Goal: Task Accomplishment & Management: Manage account settings

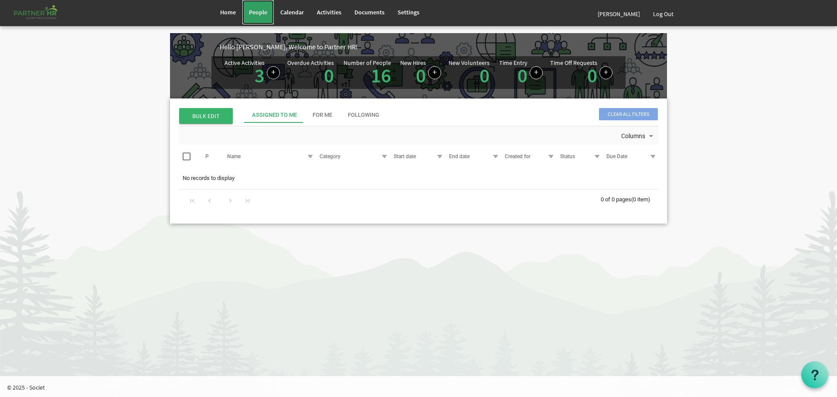
click at [251, 10] on span "People" at bounding box center [258, 12] width 18 height 8
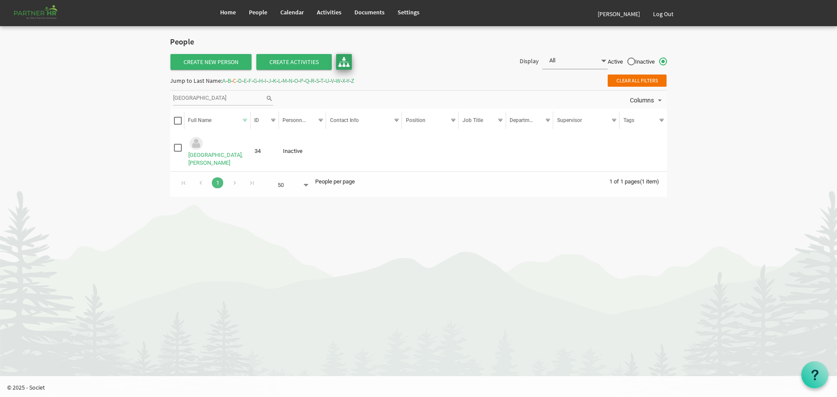
click at [343, 60] on img at bounding box center [343, 61] width 11 height 11
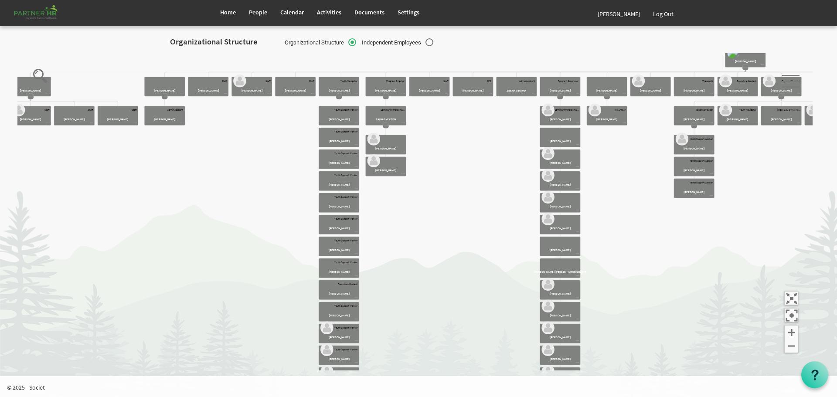
drag, startPoint x: 123, startPoint y: 157, endPoint x: 222, endPoint y: 183, distance: 102.1
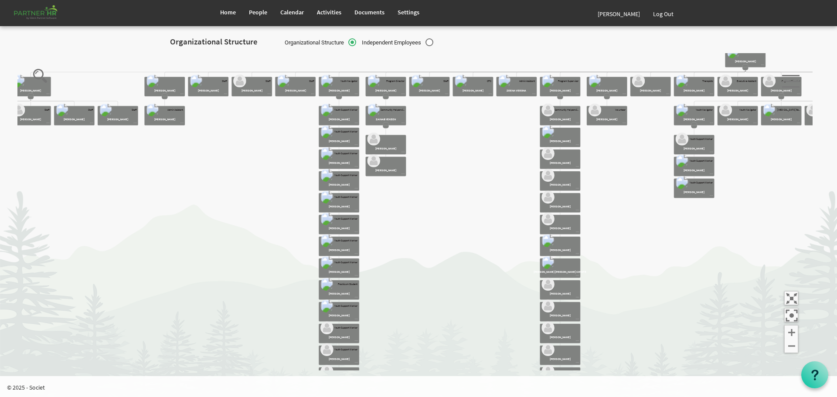
click at [31, 100] on icon at bounding box center [9, 101] width 44 height 10
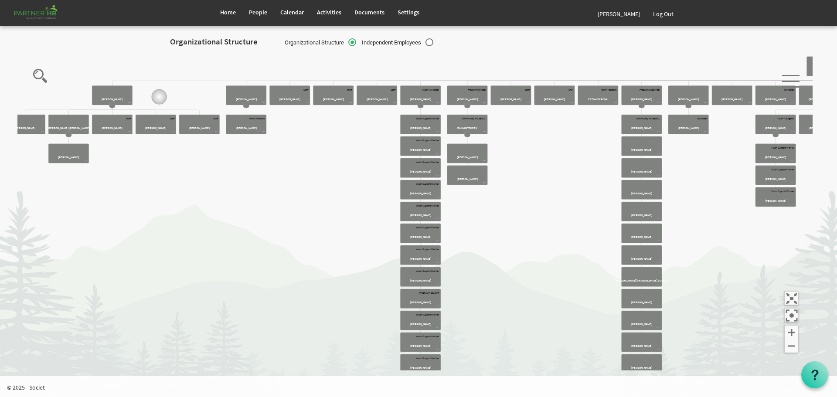
drag, startPoint x: 77, startPoint y: 88, endPoint x: 192, endPoint y: 100, distance: 115.7
click at [192, 100] on icon "Camrose Open Door Association Camrose Open Door Associat... James Cardiff Jessi…" at bounding box center [414, 212] width 795 height 318
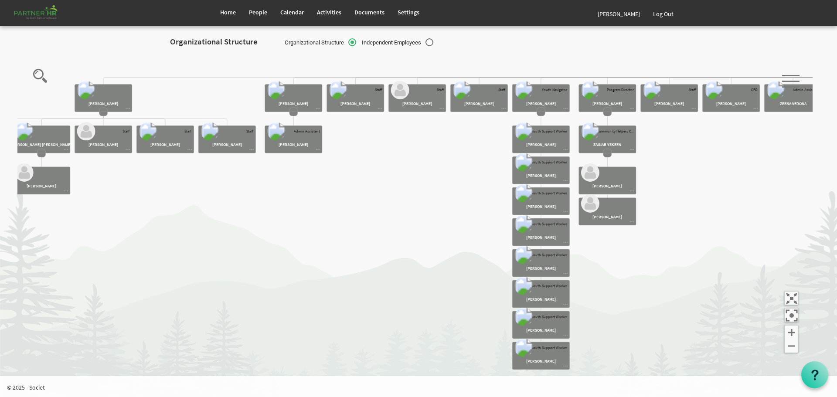
click at [41, 154] on rect at bounding box center [41, 153] width 8 height 8
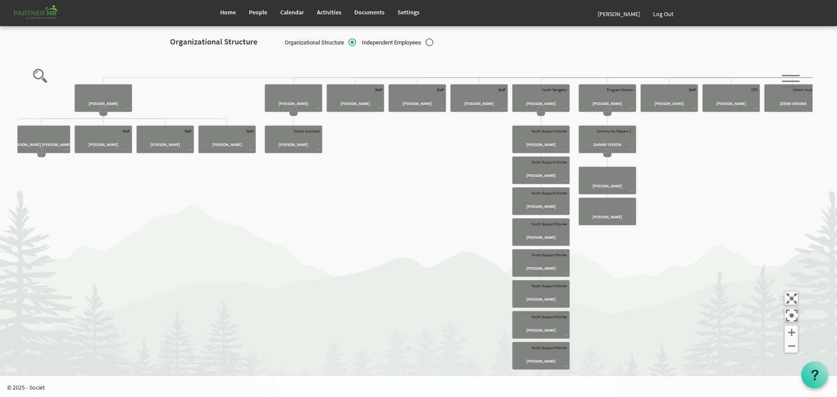
click at [105, 116] on icon "Camrose Open Door Association Camrose Open Door Associat... James Cardiff Jessi…" at bounding box center [414, 212] width 795 height 318
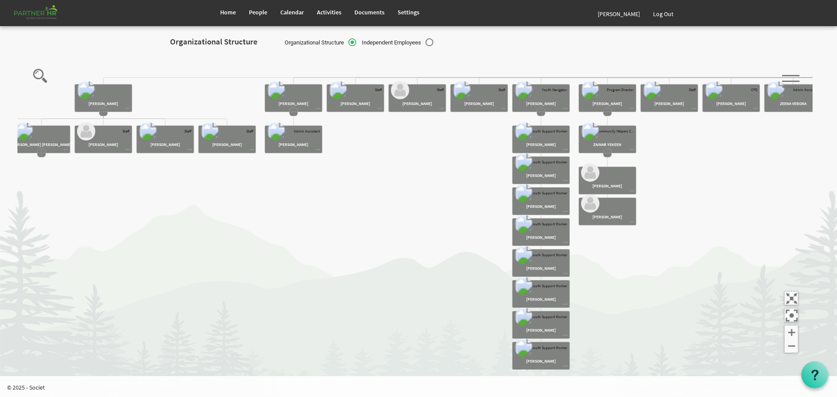
click at [102, 116] on rect at bounding box center [103, 112] width 8 height 8
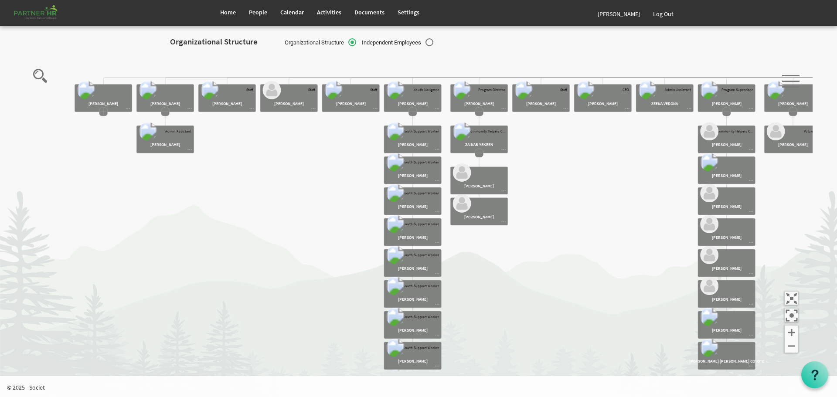
click at [165, 111] on rect at bounding box center [165, 112] width 8 height 8
click at [415, 114] on rect at bounding box center [412, 112] width 8 height 8
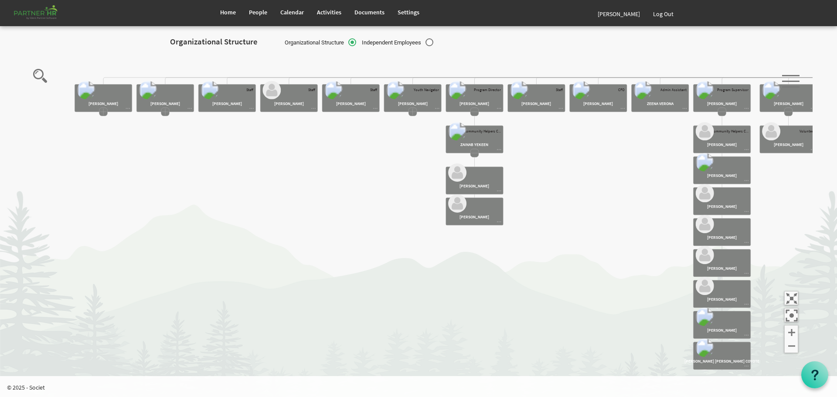
click at [474, 153] on rect at bounding box center [474, 153] width 8 height 8
click at [476, 115] on rect at bounding box center [474, 112] width 8 height 8
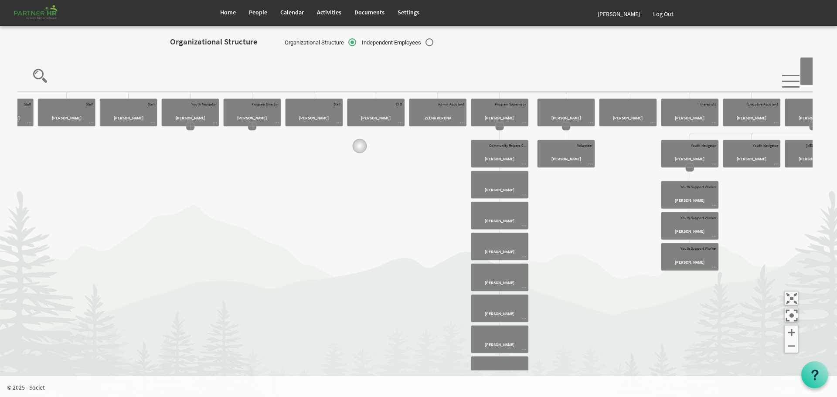
drag, startPoint x: 582, startPoint y: 132, endPoint x: 316, endPoint y: 142, distance: 266.5
click at [316, 142] on icon "Camrose Open Door Association Camrose Open Door Associat... James Cardiff Jessi…" at bounding box center [414, 212] width 795 height 318
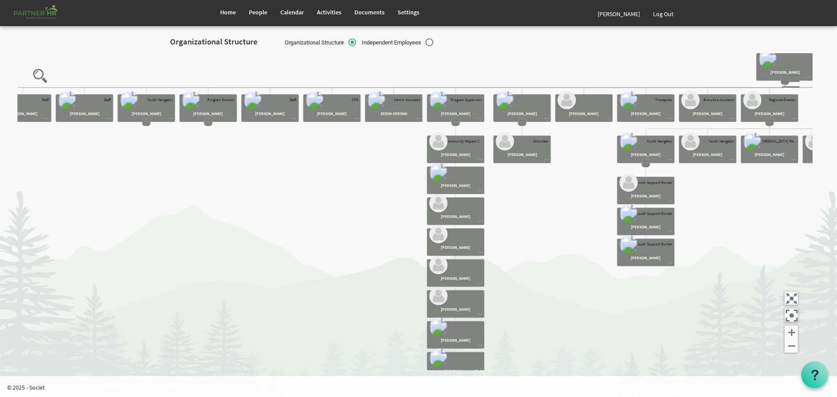
click at [458, 126] on icon "Camrose Open Door Association Camrose Open Door Associat... James Cardiff Jessi…" at bounding box center [414, 212] width 795 height 318
click at [455, 126] on rect at bounding box center [456, 122] width 8 height 8
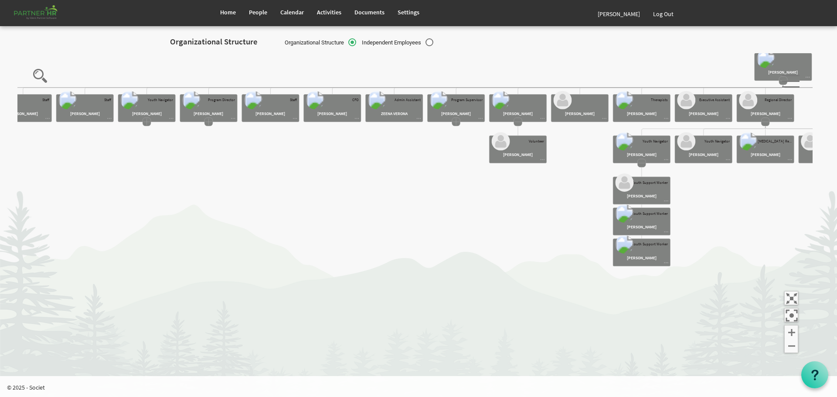
click at [520, 126] on rect at bounding box center [518, 122] width 8 height 8
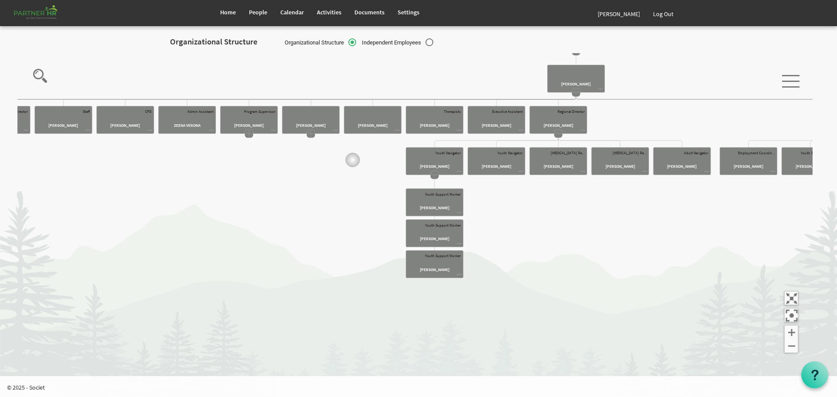
drag, startPoint x: 545, startPoint y: 150, endPoint x: 352, endPoint y: 160, distance: 193.3
click at [352, 160] on icon "Camrose Open Door Association Camrose Open Door Associat... James Cardiff Jessi…" at bounding box center [414, 212] width 795 height 318
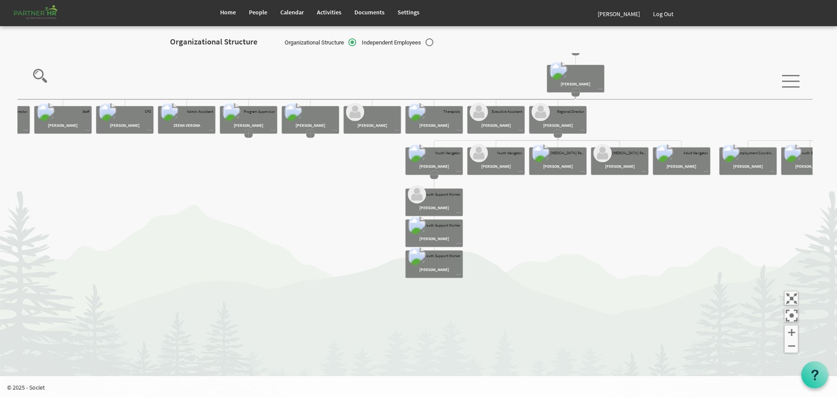
click at [434, 176] on rect at bounding box center [434, 174] width 8 height 8
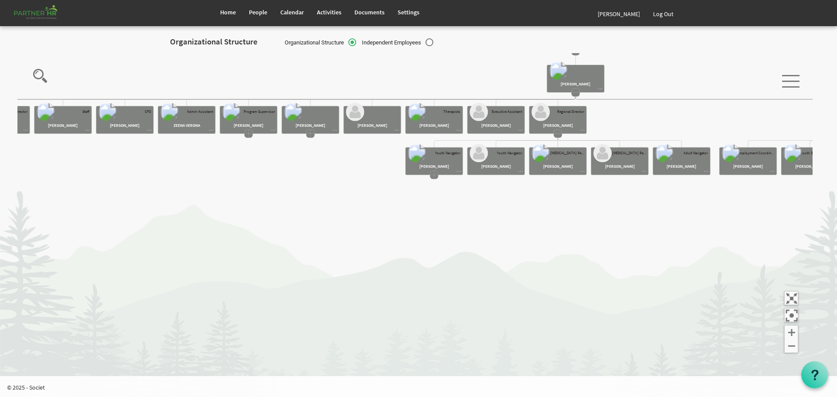
click at [559, 138] on icon "Camrose Open Door Association Camrose Open Door Associat... James Cardiff Jessi…" at bounding box center [414, 212] width 795 height 318
click at [578, 95] on rect at bounding box center [575, 92] width 8 height 8
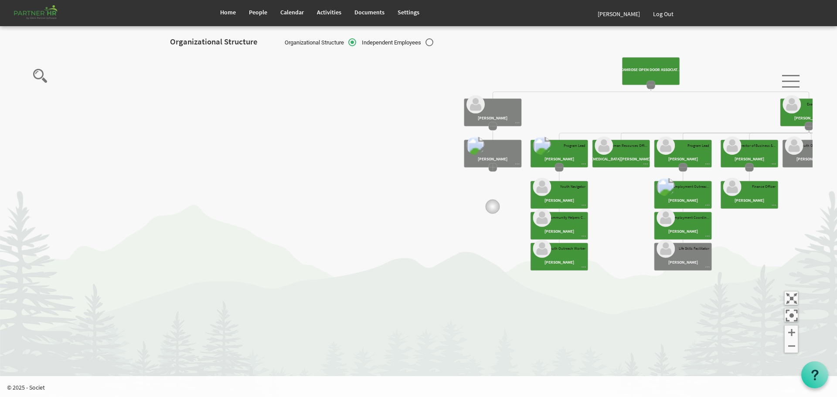
drag, startPoint x: 575, startPoint y: 132, endPoint x: 489, endPoint y: 205, distance: 112.9
click at [490, 207] on icon "Camrose Open Door Association Camrose Open Door Associat... James Cardiff Jessi…" at bounding box center [414, 212] width 795 height 318
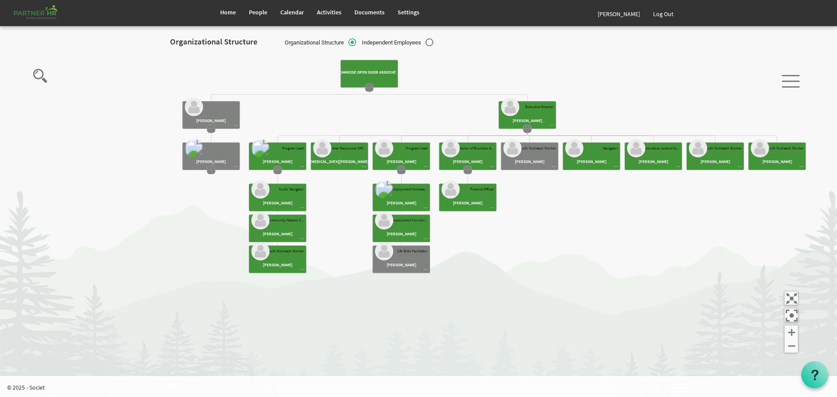
click at [211, 129] on rect at bounding box center [211, 128] width 8 height 8
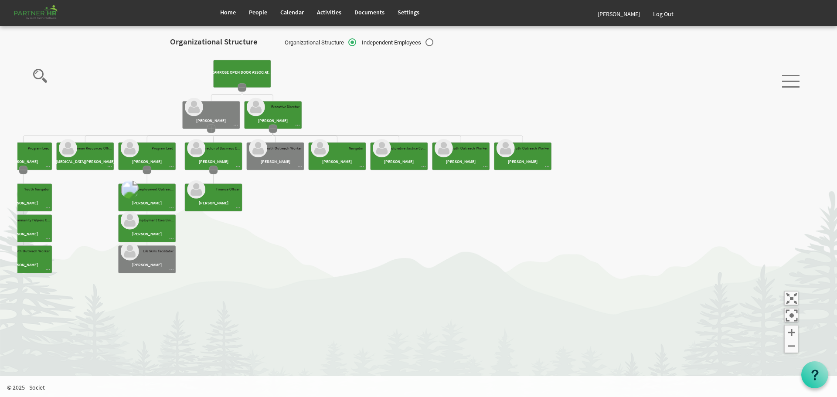
click at [242, 87] on rect at bounding box center [242, 87] width 8 height 8
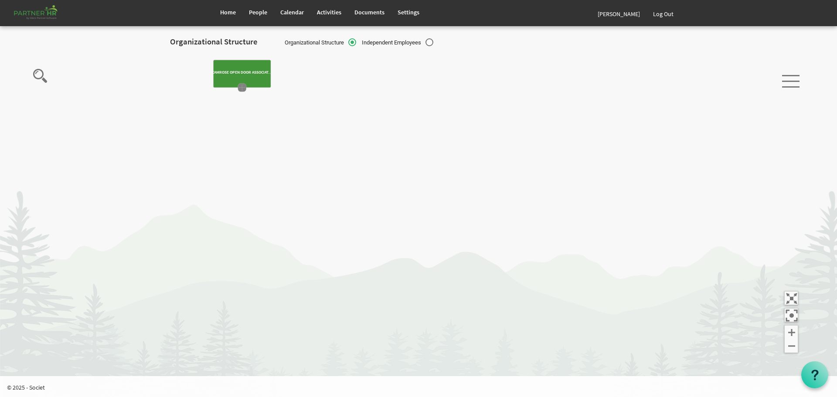
click at [241, 86] on rect at bounding box center [242, 87] width 8 height 8
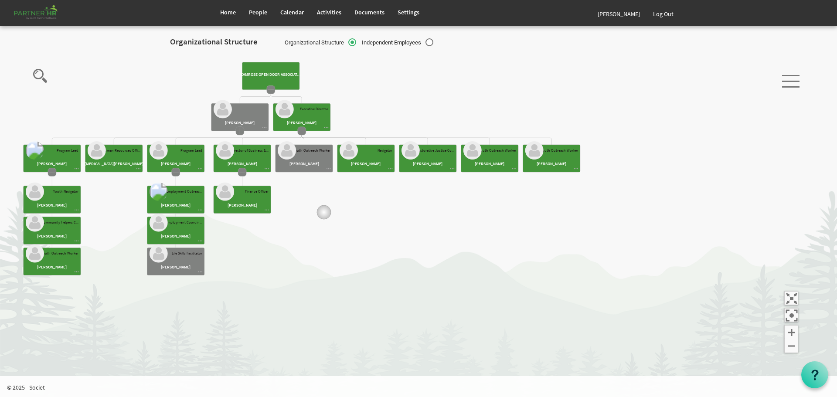
drag, startPoint x: 295, startPoint y: 210, endPoint x: 359, endPoint y: 213, distance: 64.1
click at [359, 213] on icon "Camrose Open Door Association Camrose Open Door Associat... James Cardiff Mylen…" at bounding box center [414, 212] width 795 height 318
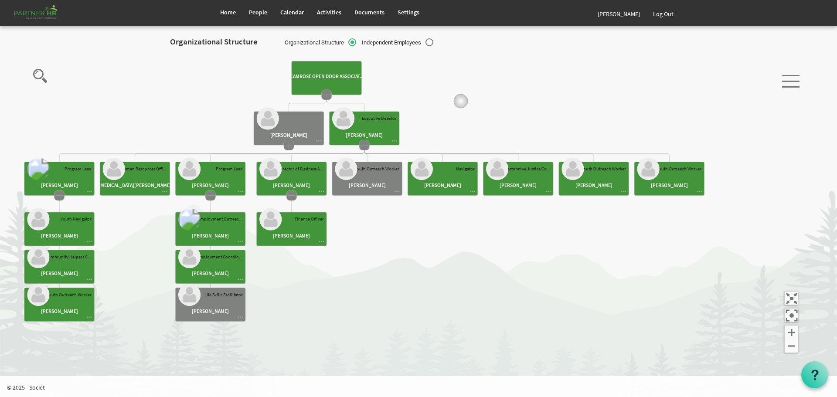
click at [486, 105] on icon "Camrose Open Door Association Camrose Open Door Associat... James Cardiff Mylen…" at bounding box center [414, 212] width 795 height 318
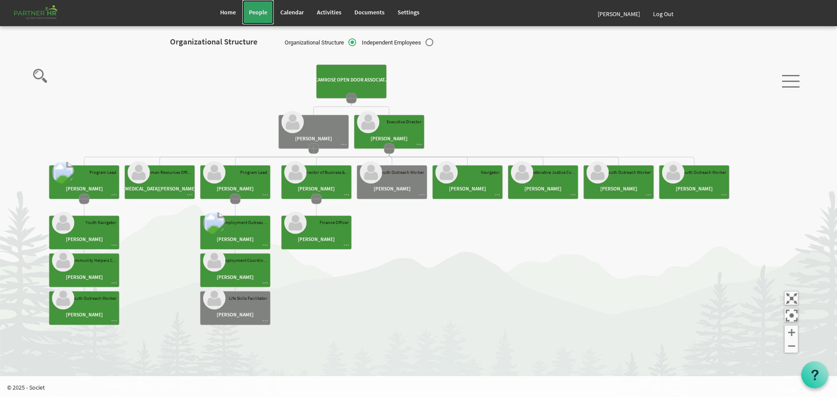
click at [259, 12] on span "People" at bounding box center [258, 12] width 18 height 8
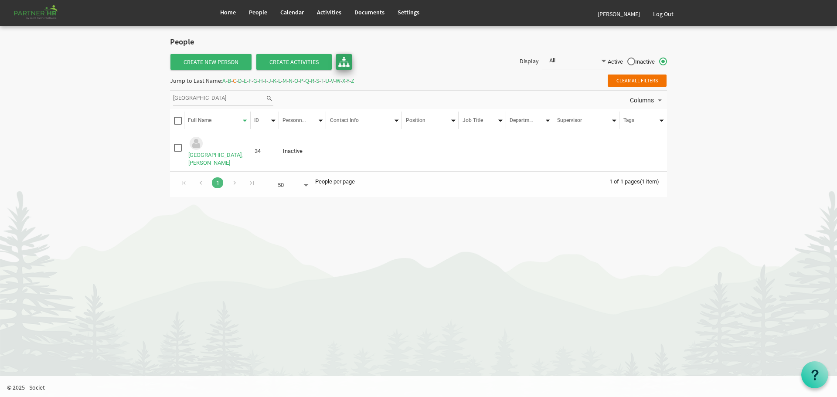
click at [343, 61] on img at bounding box center [343, 61] width 11 height 11
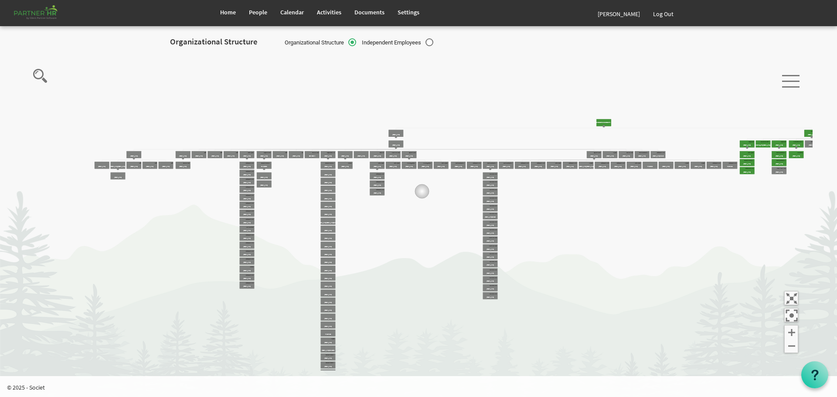
drag, startPoint x: 348, startPoint y: 131, endPoint x: 438, endPoint y: 195, distance: 110.3
click at [440, 196] on icon "Camrose Open Door Association Camrose Open Door Associat... James Cardiff Jessi…" at bounding box center [414, 212] width 795 height 318
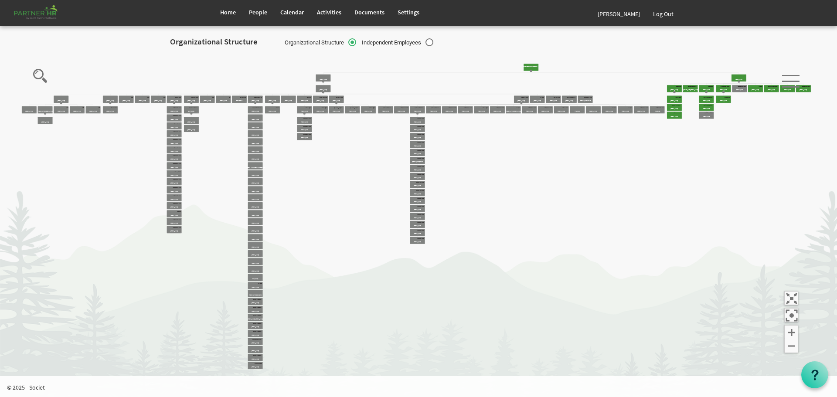
drag, startPoint x: 361, startPoint y: 153, endPoint x: 369, endPoint y: 201, distance: 49.0
click at [369, 198] on icon "Camrose Open Door Association Camrose Open Door Associat... James Cardiff Jessi…" at bounding box center [414, 212] width 795 height 318
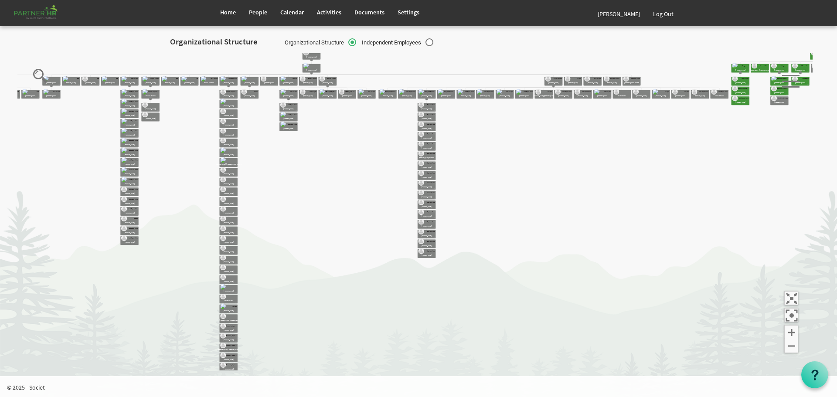
drag, startPoint x: 372, startPoint y: 152, endPoint x: 402, endPoint y: 211, distance: 66.5
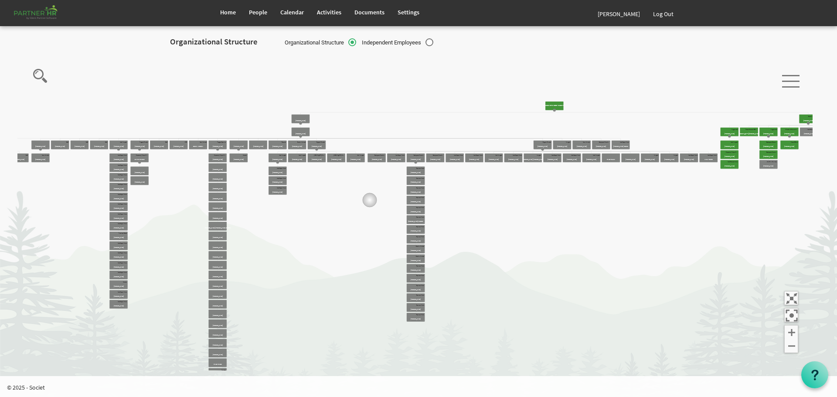
drag, startPoint x: 381, startPoint y: 136, endPoint x: 357, endPoint y: 221, distance: 87.7
click at [361, 218] on icon "Camrose Open Door Association Camrose Open Door Associat... James Cardiff Jessi…" at bounding box center [414, 212] width 795 height 318
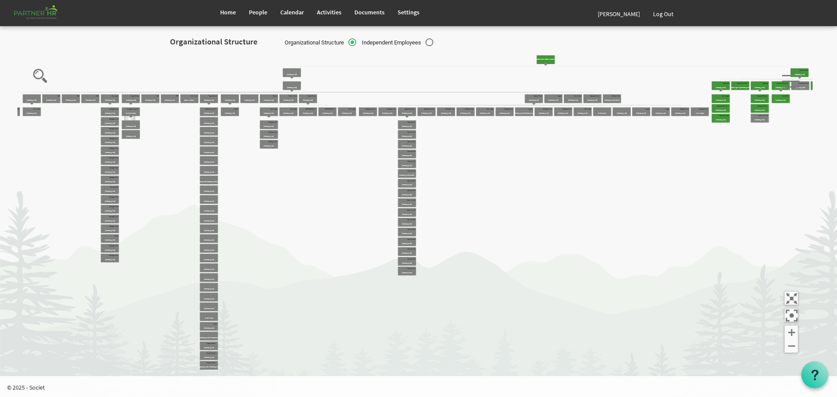
click at [131, 120] on icon "Camrose Open Door Association Camrose Open Door Associat... James Cardiff Jessi…" at bounding box center [414, 212] width 795 height 318
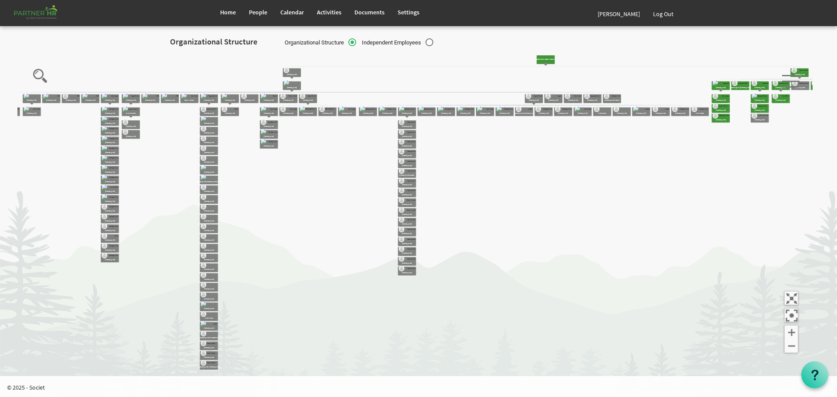
click at [132, 118] on icon "Camrose Open Door Association Camrose Open Door Associat... James Cardiff Jessi…" at bounding box center [414, 212] width 795 height 318
click at [132, 105] on icon "Camrose Open Door Association Camrose Open Door Associat... James Cardiff Jessi…" at bounding box center [414, 212] width 795 height 318
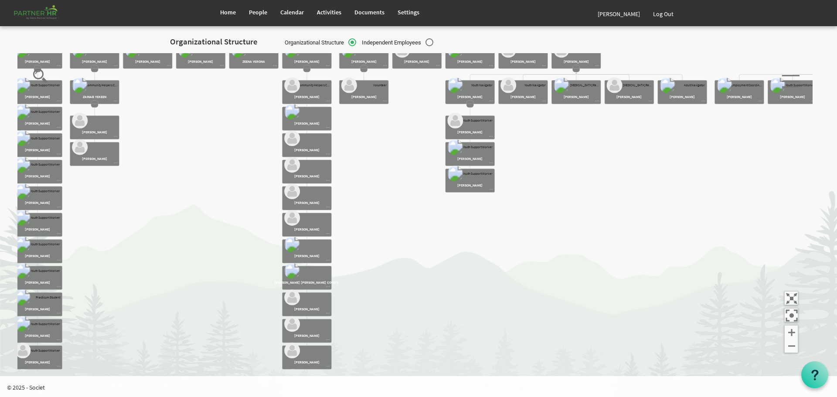
click at [95, 109] on icon "Camrose Open Door Association Camrose Open Door Associat... James Cardiff Jessi…" at bounding box center [414, 212] width 795 height 318
click at [95, 104] on rect at bounding box center [94, 103] width 7 height 7
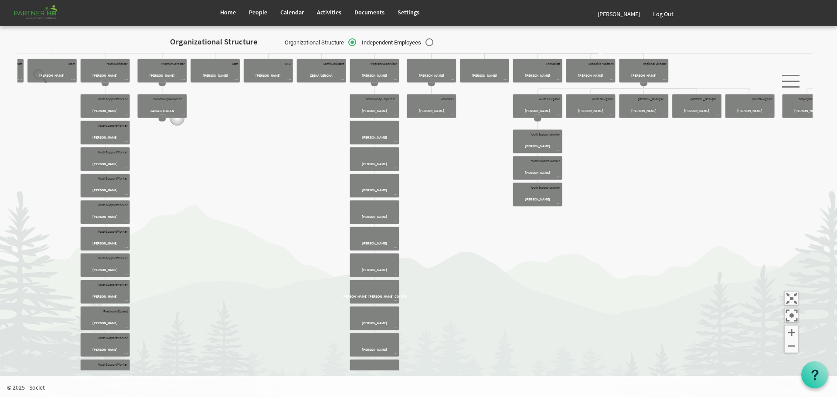
drag, startPoint x: 109, startPoint y: 104, endPoint x: 251, endPoint y: 146, distance: 147.7
click at [251, 146] on icon "Camrose Open Door Association Camrose Open Door Associat... James Cardiff Jessi…" at bounding box center [414, 212] width 795 height 318
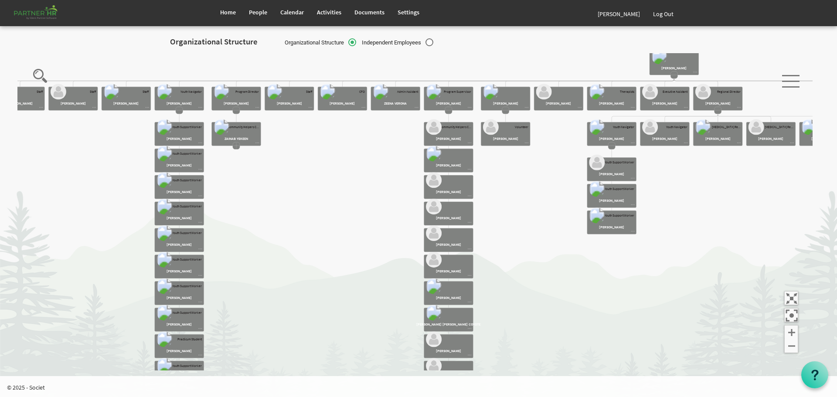
click at [236, 115] on icon at bounding box center [236, 116] width 0 height 12
click at [238, 116] on icon "Camrose Open Door Association Camrose Open Door Associat... James Cardiff Jessi…" at bounding box center [414, 212] width 795 height 318
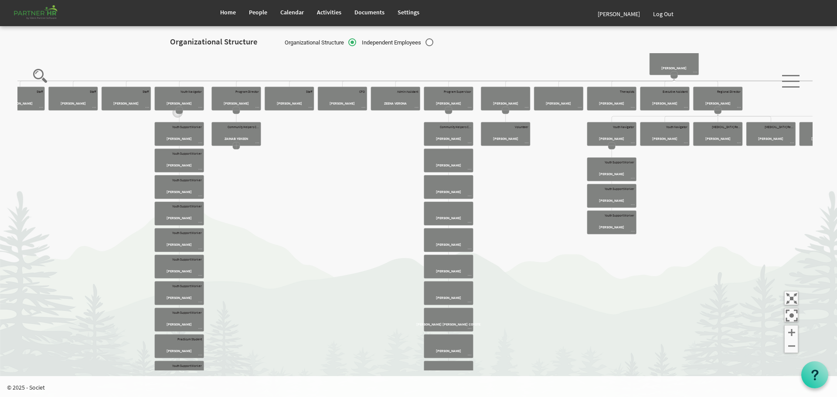
click at [180, 115] on icon "Camrose Open Door Association Camrose Open Door Associat... James Cardiff Jessi…" at bounding box center [414, 212] width 795 height 318
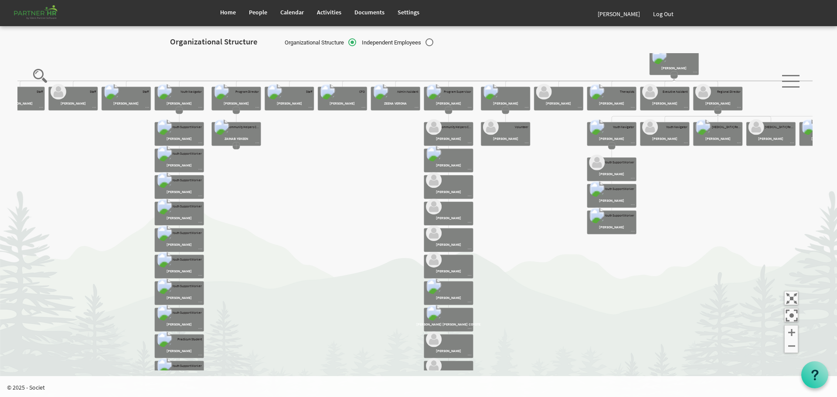
click at [178, 109] on rect at bounding box center [179, 110] width 7 height 7
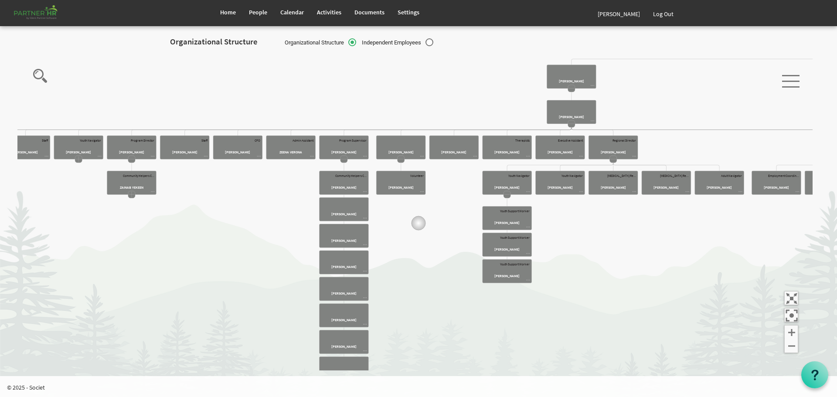
drag, startPoint x: 497, startPoint y: 188, endPoint x: 415, endPoint y: 224, distance: 90.4
click at [415, 224] on icon "Camrose Open Door Association Camrose Open Door Associat... James Cardiff Jessi…" at bounding box center [414, 212] width 795 height 318
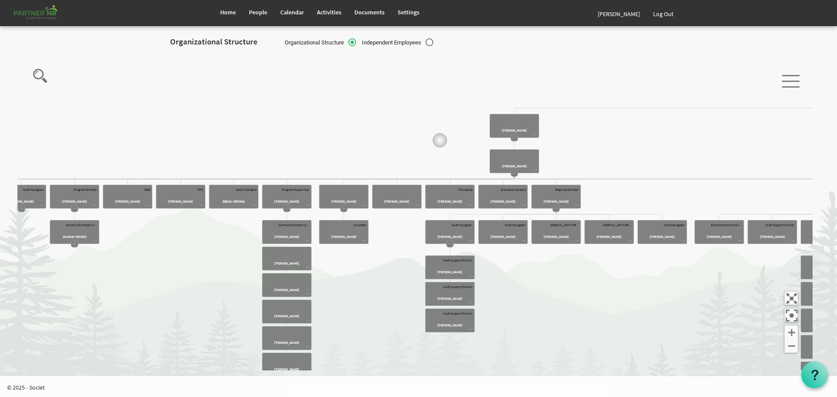
drag, startPoint x: 488, startPoint y: 97, endPoint x: 425, endPoint y: 154, distance: 85.1
click at [425, 154] on icon "Camrose Open Door Association Camrose Open Door Associat... James Cardiff Jessi…" at bounding box center [414, 212] width 795 height 318
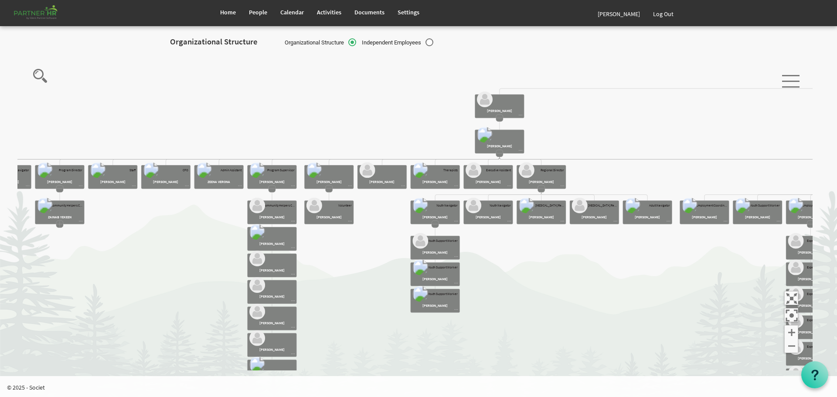
click at [498, 116] on rect at bounding box center [499, 117] width 7 height 7
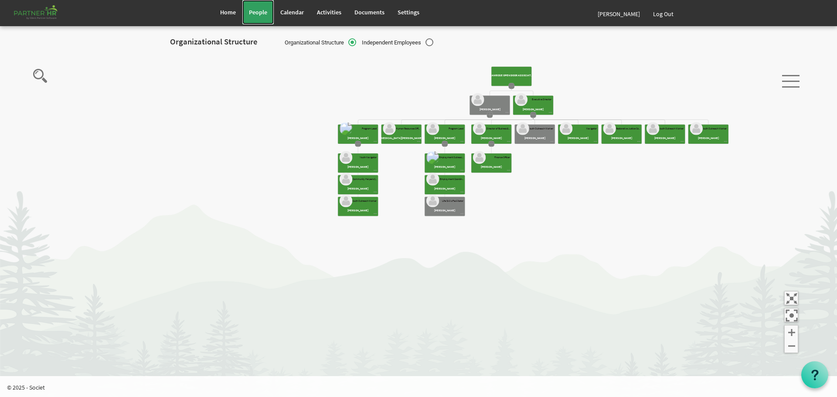
click at [258, 11] on span "People" at bounding box center [258, 12] width 18 height 8
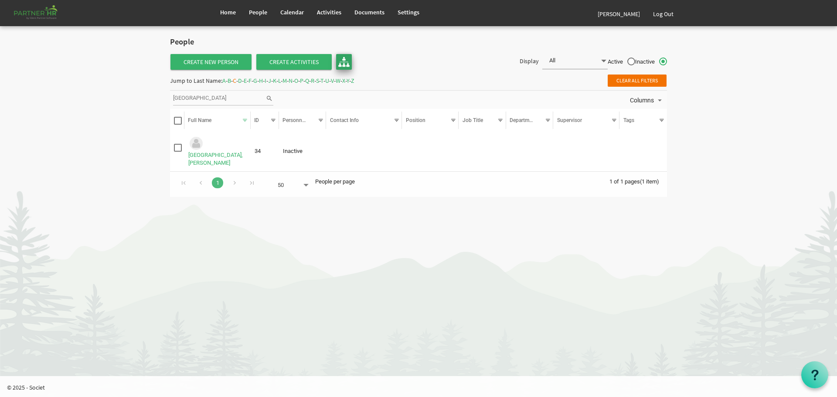
click at [341, 61] on img at bounding box center [343, 61] width 11 height 11
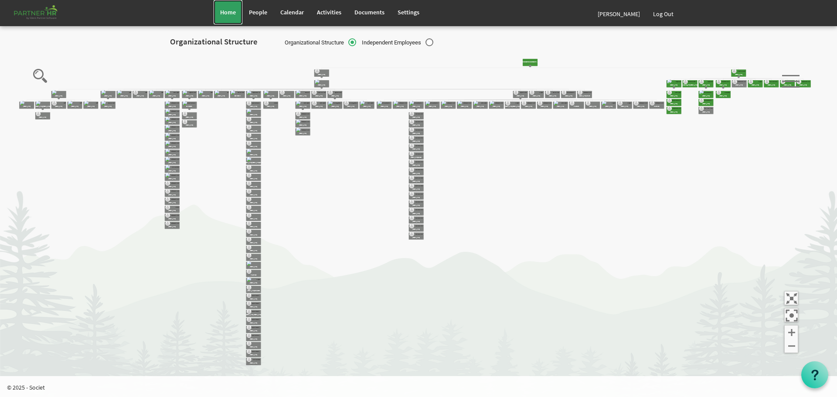
click at [230, 9] on span "Home" at bounding box center [228, 12] width 16 height 8
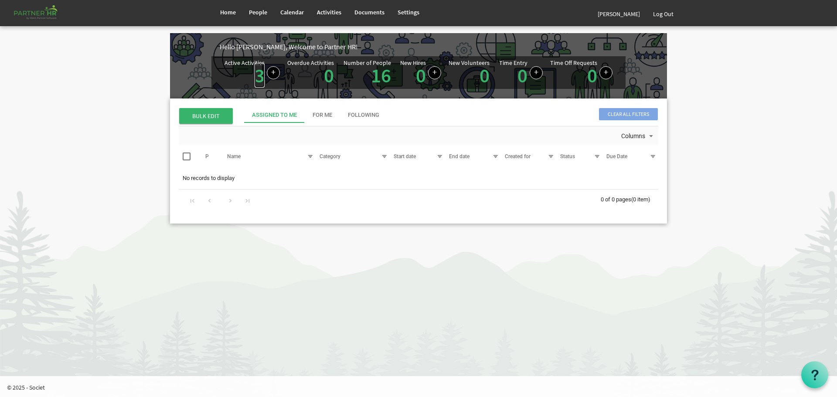
click at [258, 75] on link "3" at bounding box center [260, 75] width 10 height 24
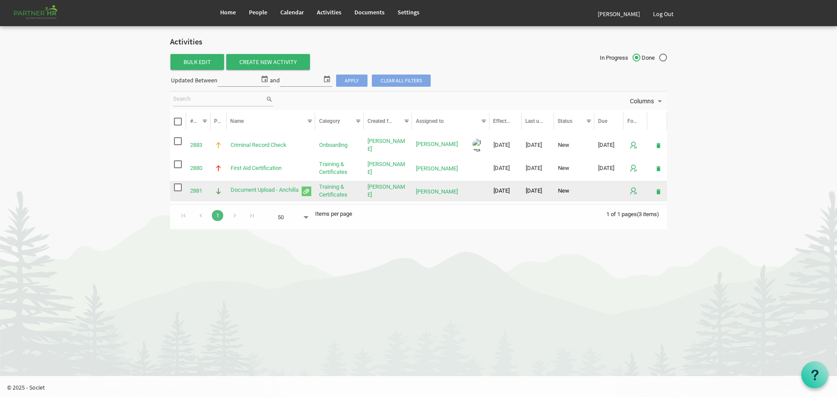
click at [308, 190] on span "Document Upload - Anchilla is template cell column header Name" at bounding box center [307, 192] width 10 height 10
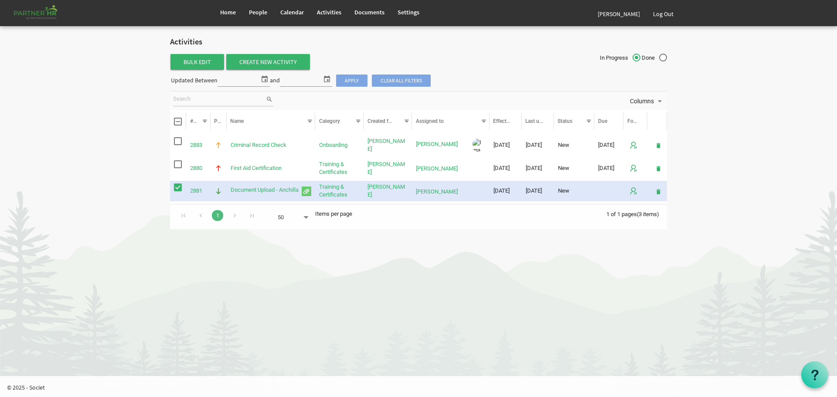
click at [308, 190] on span "Document Upload - Anchilla is template cell column header Name" at bounding box center [307, 192] width 10 height 10
click at [274, 190] on link "Document Upload - Anchilla" at bounding box center [265, 190] width 68 height 7
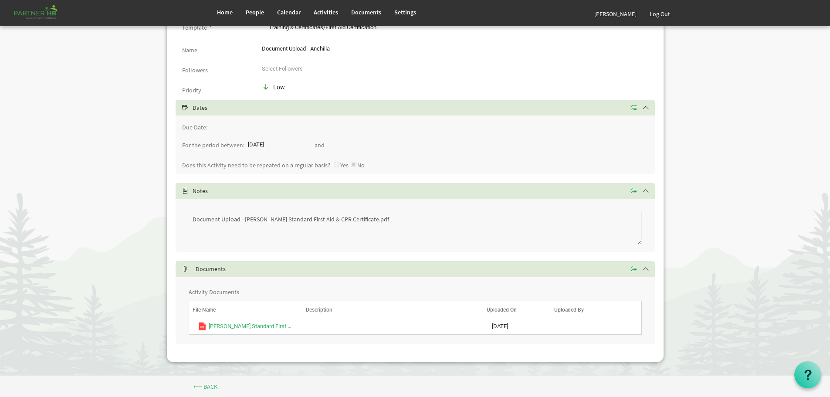
scroll to position [91, 0]
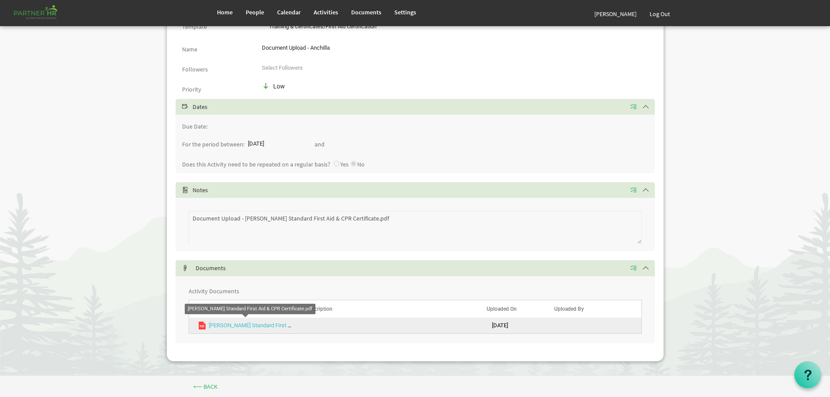
click at [252, 325] on link "[PERSON_NAME] Standard First Aid & CPR Certificate.pdf" at bounding box center [278, 325] width 139 height 7
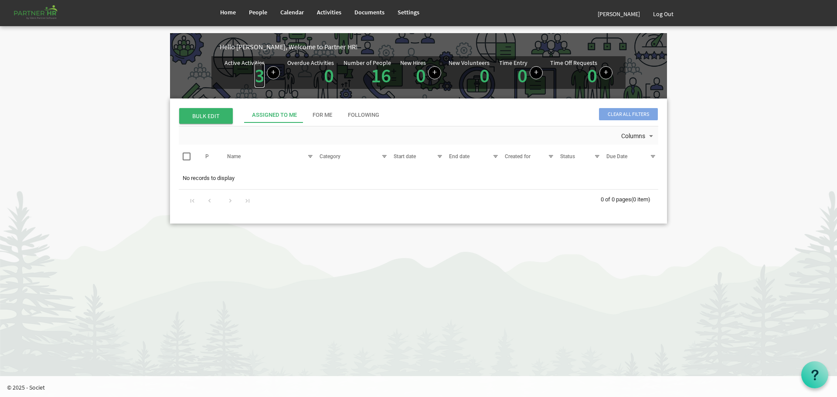
click at [260, 74] on link "3" at bounding box center [260, 75] width 10 height 24
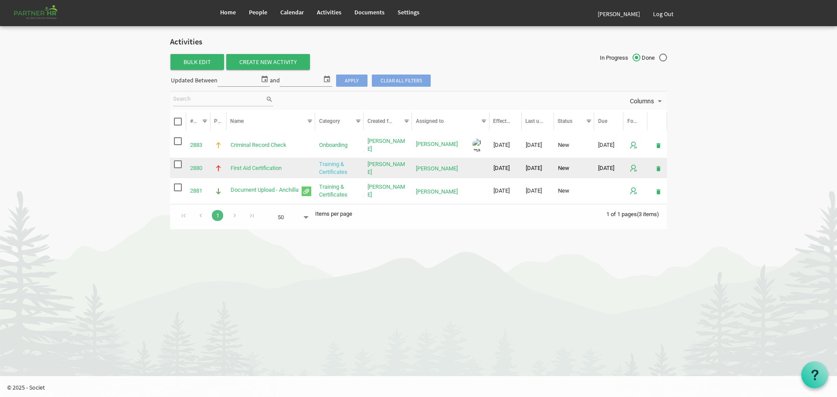
click at [332, 167] on link "Training & Certificates" at bounding box center [333, 168] width 28 height 14
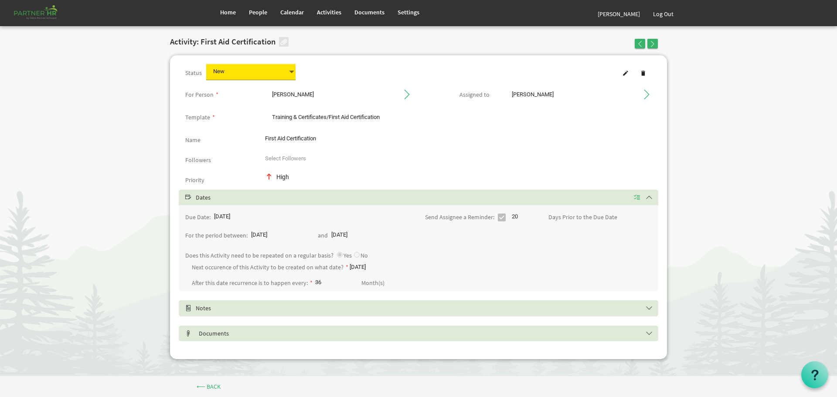
click at [290, 71] on span at bounding box center [292, 72] width 8 height 12
click at [526, 63] on div "Status New New For Person * Anchilla Bains Anchilla Bains Assigned to Anchilla …" at bounding box center [418, 207] width 497 height 304
click at [774, 88] on body "Home People Calendar" at bounding box center [418, 187] width 837 height 374
click at [716, 76] on body "Home People Calendar" at bounding box center [418, 187] width 837 height 374
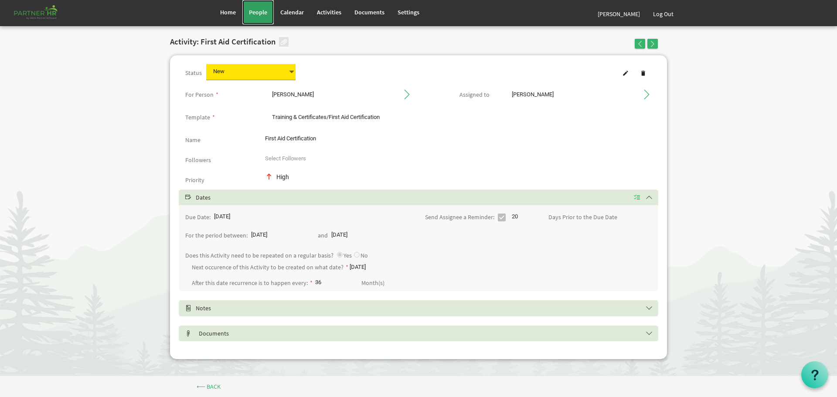
click at [253, 10] on span "People" at bounding box center [258, 12] width 18 height 8
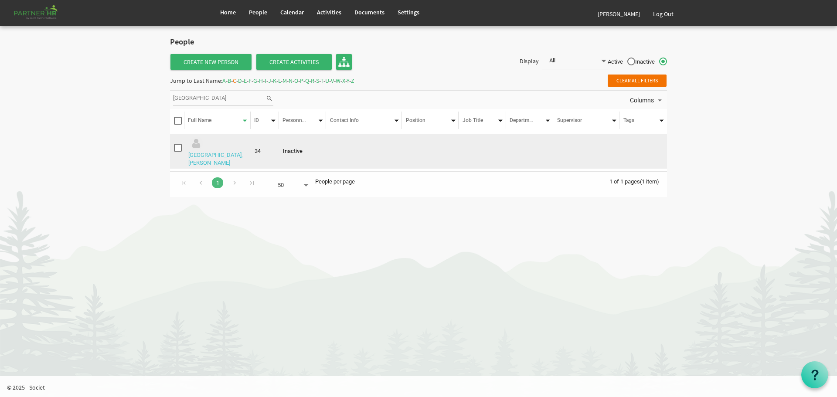
click at [217, 152] on link "Cardiff, James" at bounding box center [215, 159] width 54 height 14
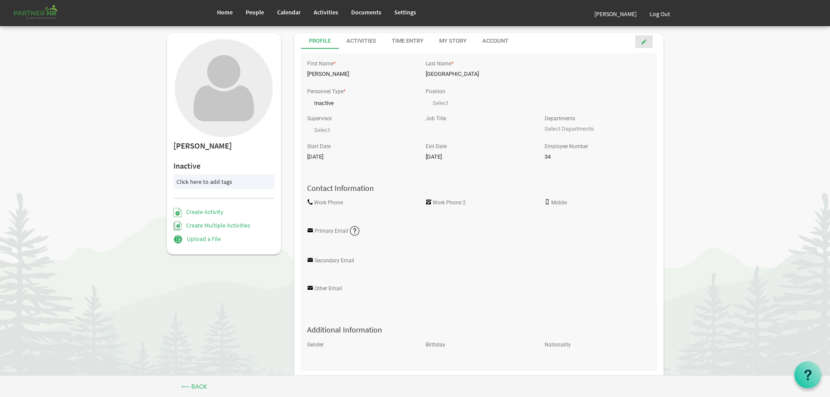
click at [645, 41] on span at bounding box center [644, 42] width 6 height 6
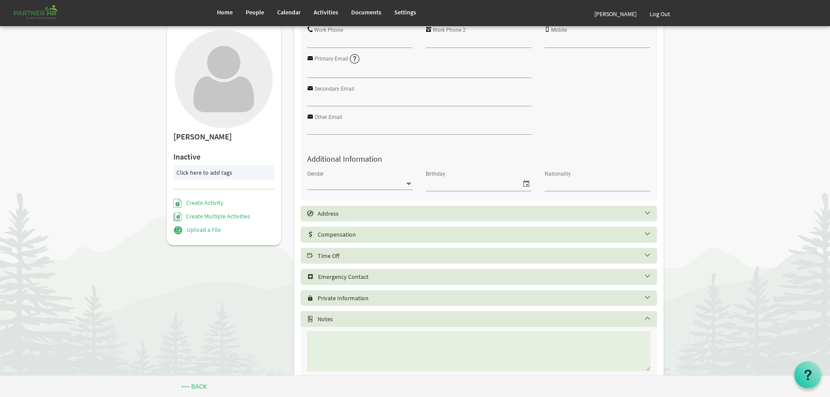
scroll to position [174, 0]
